Goal: Task Accomplishment & Management: Manage account settings

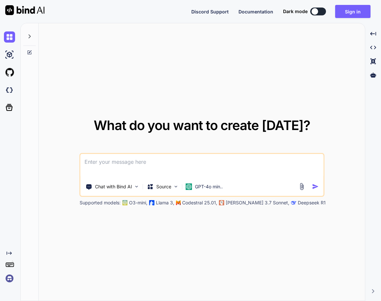
click at [8, 277] on img at bounding box center [9, 278] width 11 height 11
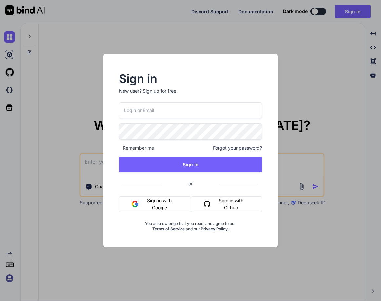
click at [149, 203] on button "Sign in with Google" at bounding box center [155, 204] width 72 height 16
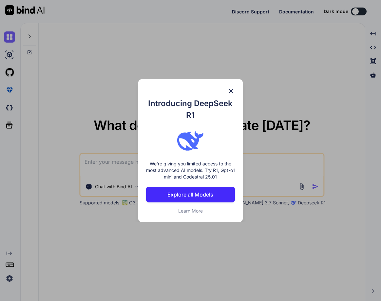
click at [228, 89] on img at bounding box center [231, 91] width 8 height 8
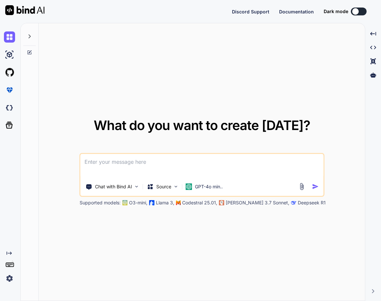
click at [10, 274] on img at bounding box center [9, 278] width 11 height 11
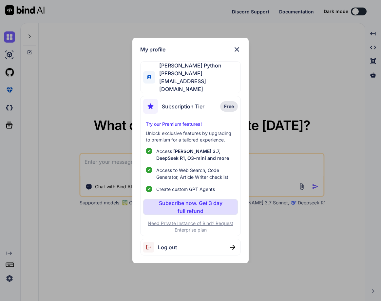
click at [174, 243] on span "Log out" at bounding box center [167, 247] width 19 height 8
